Goal: Task Accomplishment & Management: Complete application form

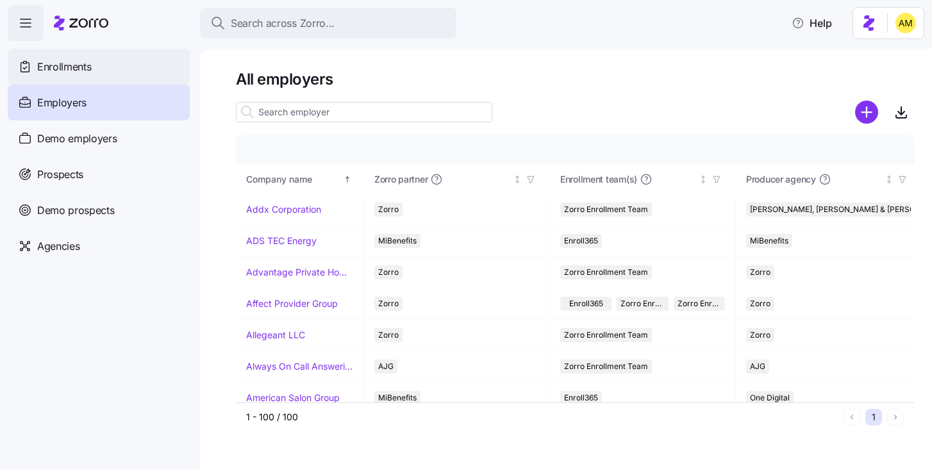
click at [74, 66] on span "Enrollments" at bounding box center [64, 67] width 54 height 16
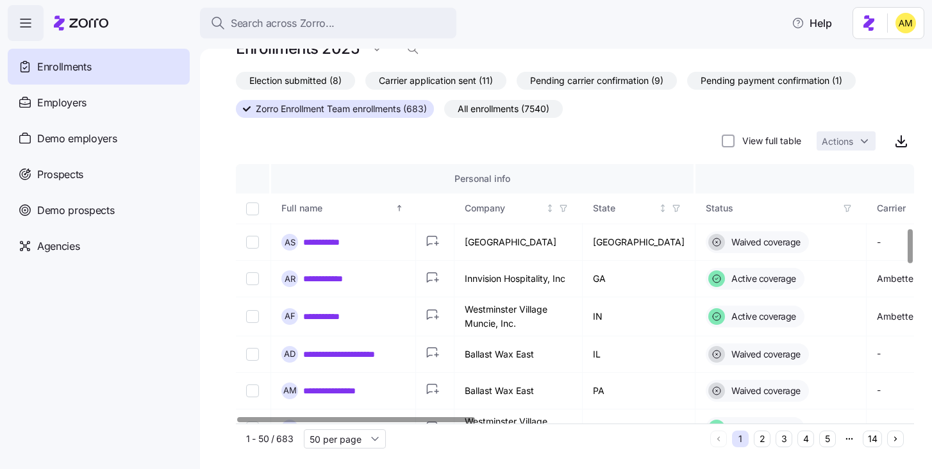
scroll to position [546, 0]
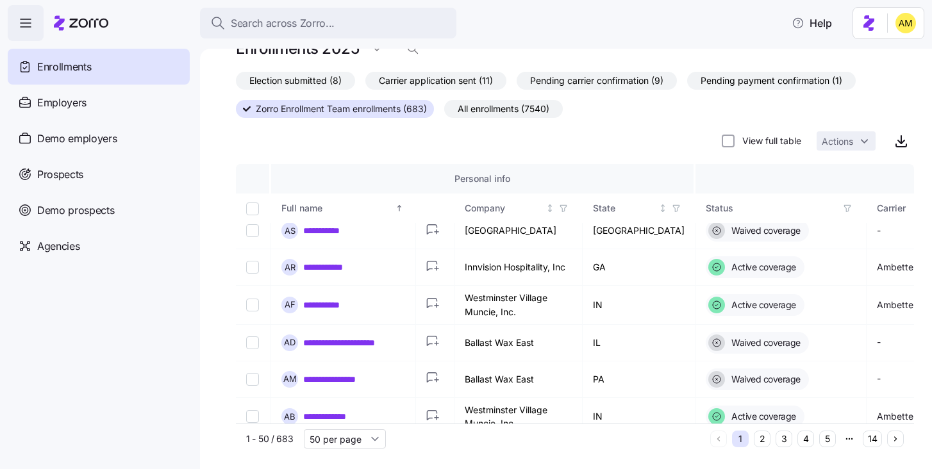
click at [322, 80] on span "Election submitted (8)" at bounding box center [295, 80] width 92 height 17
click at [236, 84] on input "Election submitted (8)" at bounding box center [236, 84] width 0 height 0
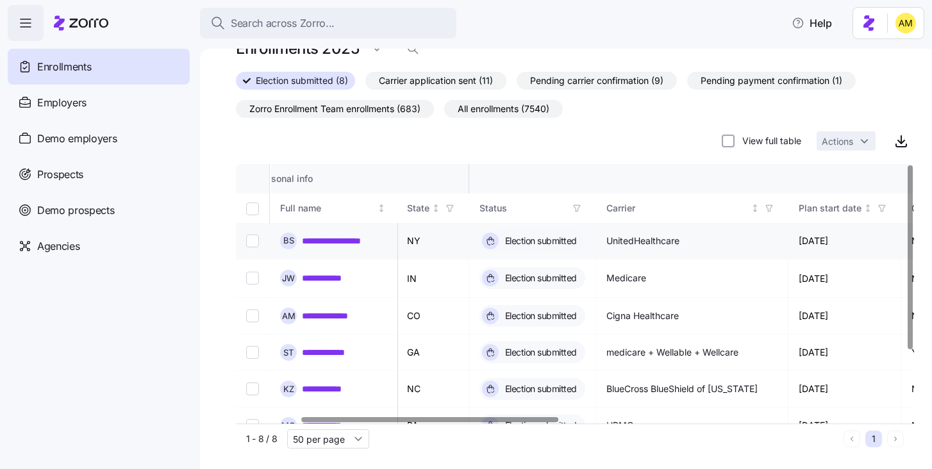
scroll to position [0, 170]
click at [767, 209] on icon "button" at bounding box center [768, 208] width 6 height 6
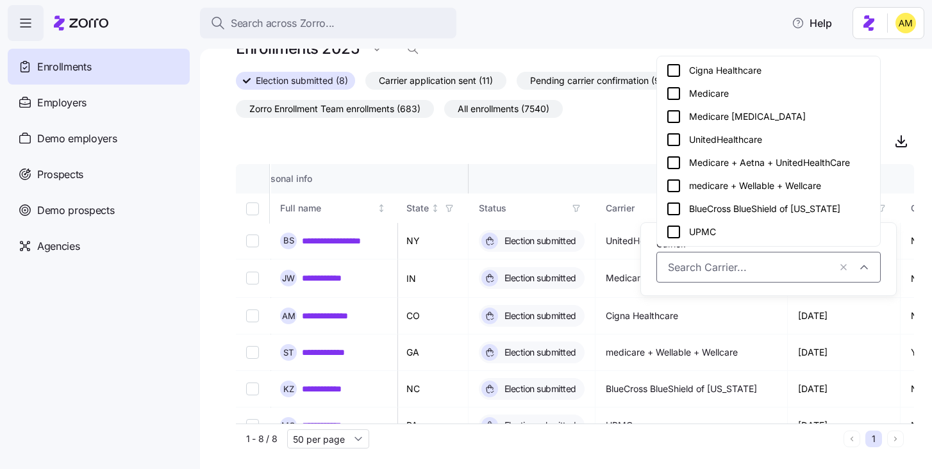
click at [676, 140] on icon at bounding box center [673, 139] width 15 height 15
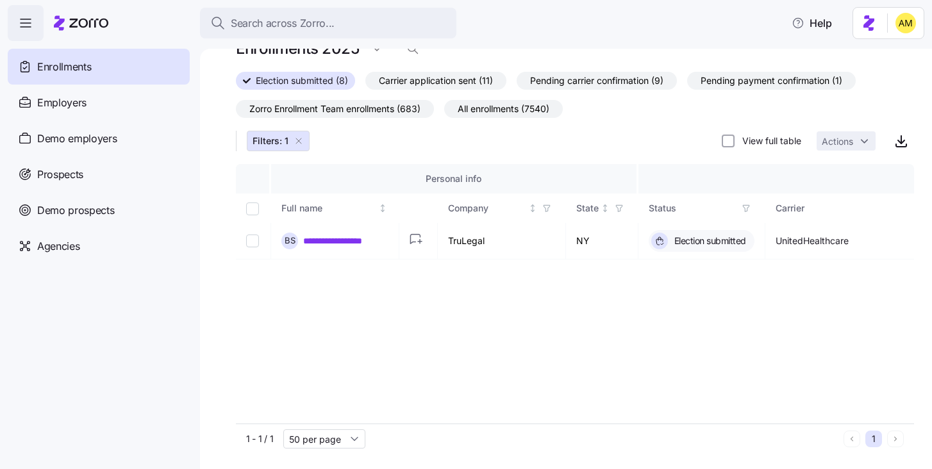
scroll to position [0, 0]
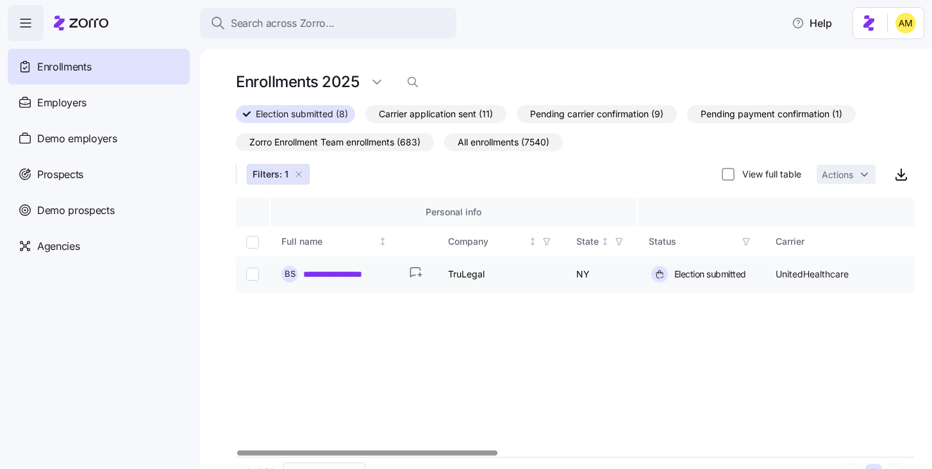
click at [337, 278] on link "**********" at bounding box center [345, 274] width 85 height 13
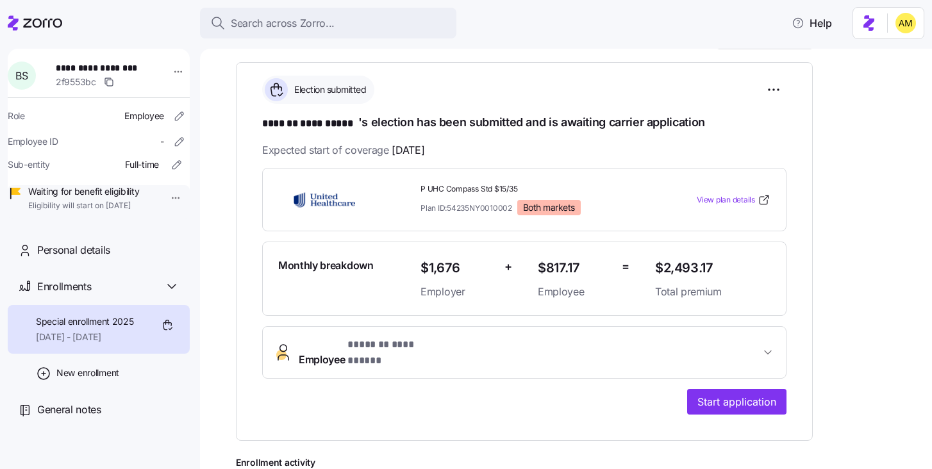
scroll to position [214, 0]
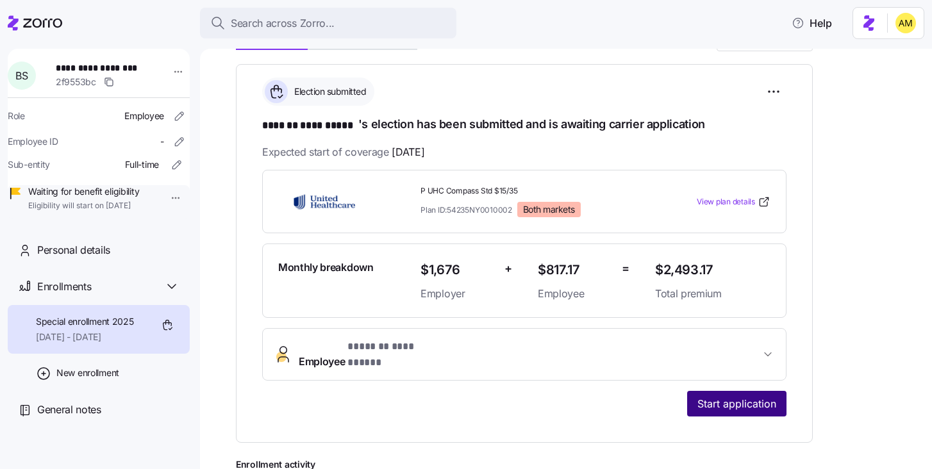
click at [704, 396] on span "Start application" at bounding box center [736, 403] width 79 height 15
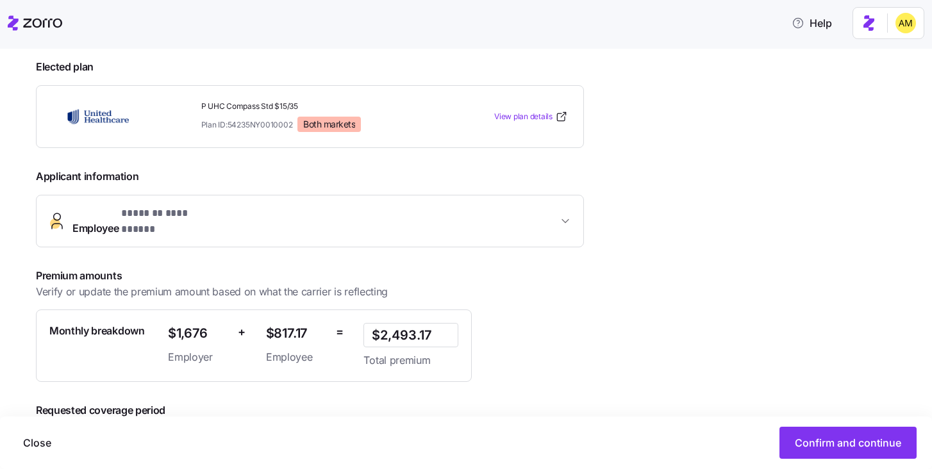
scroll to position [256, 0]
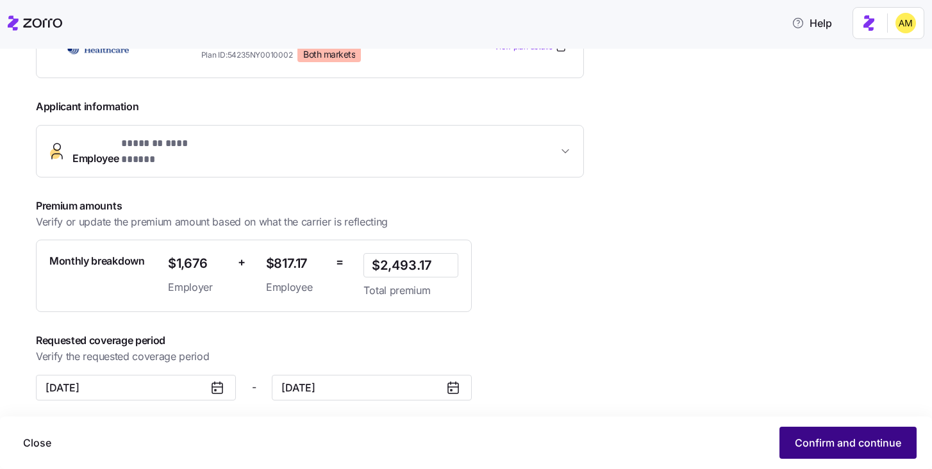
click at [851, 447] on span "Confirm and continue" at bounding box center [848, 442] width 106 height 15
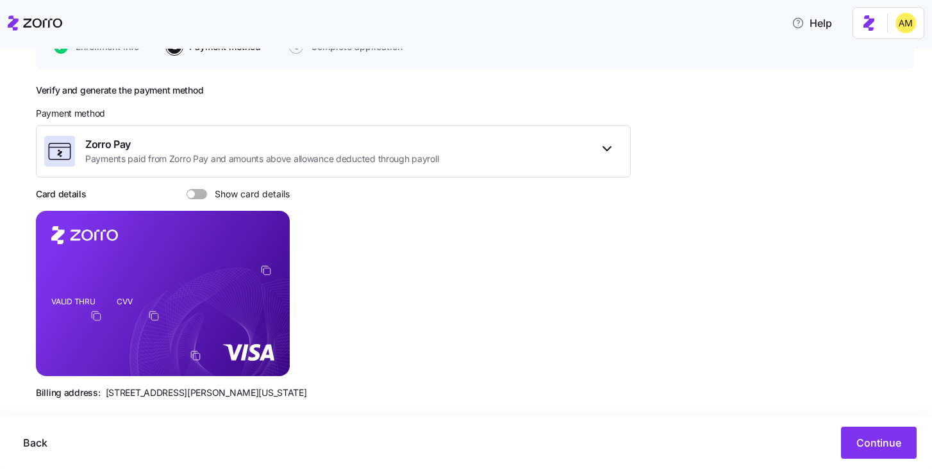
scroll to position [171, 0]
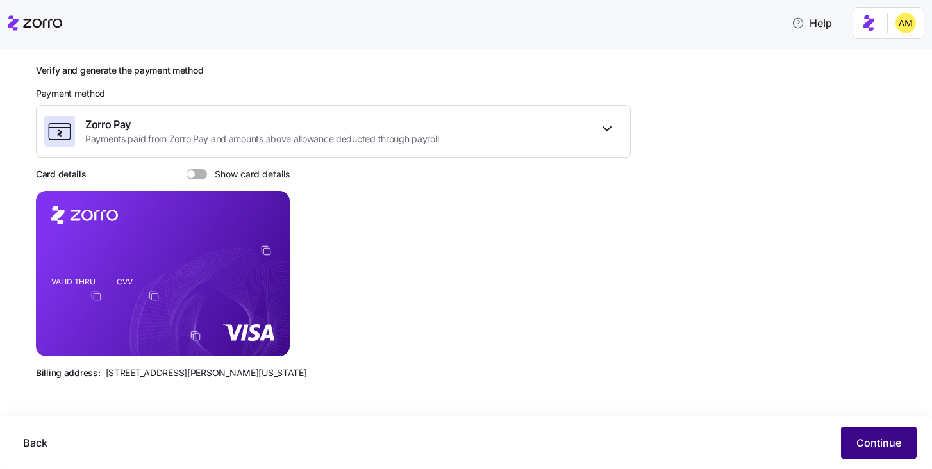
click at [874, 447] on span "Continue" at bounding box center [878, 442] width 45 height 15
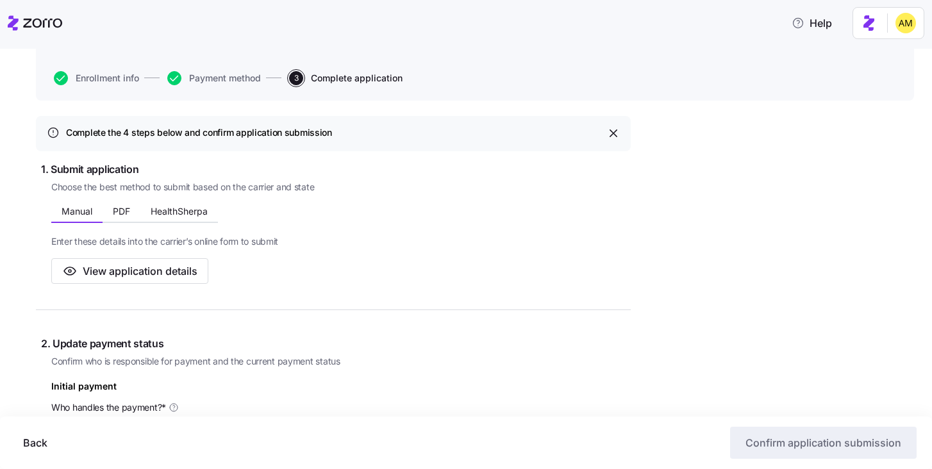
scroll to position [146, 0]
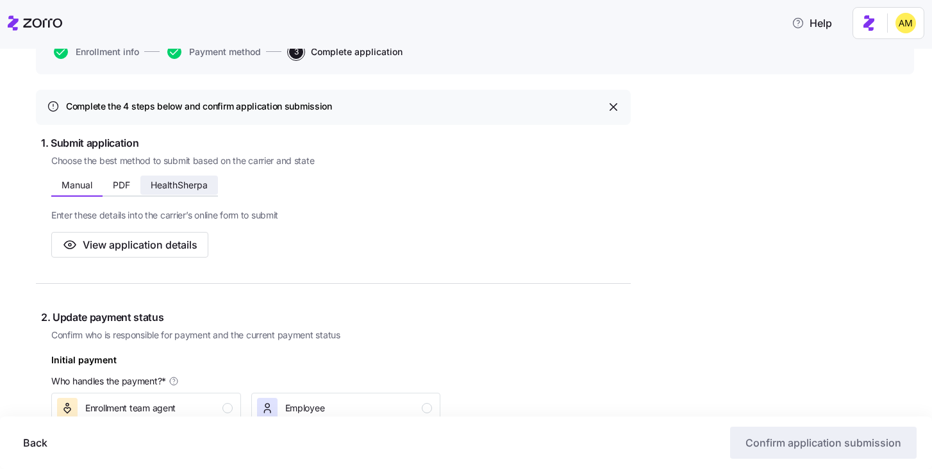
click at [175, 192] on button "HealthSherpa" at bounding box center [179, 185] width 78 height 19
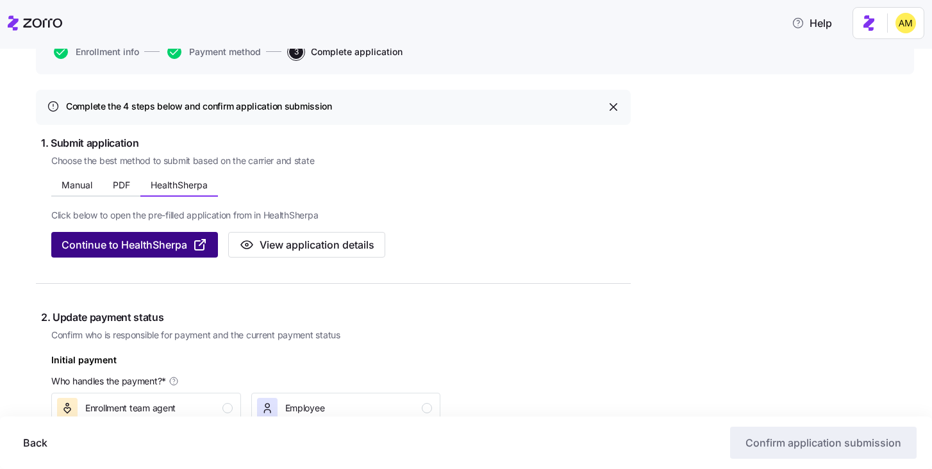
click at [162, 244] on span "Continue to HealthSherpa" at bounding box center [125, 244] width 126 height 15
